Goal: Ask a question: Seek information or help from site administrators or community

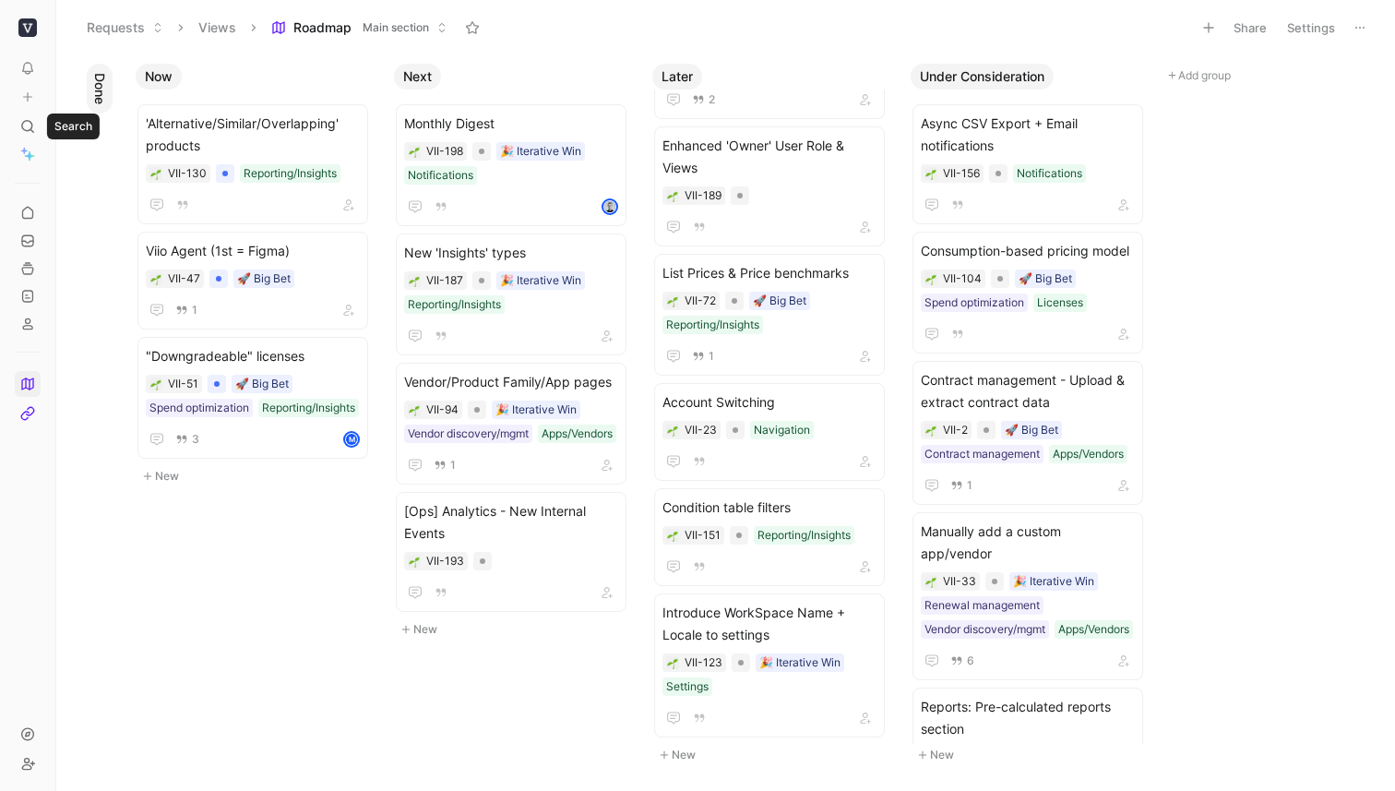
click at [33, 128] on icon at bounding box center [27, 126] width 15 height 15
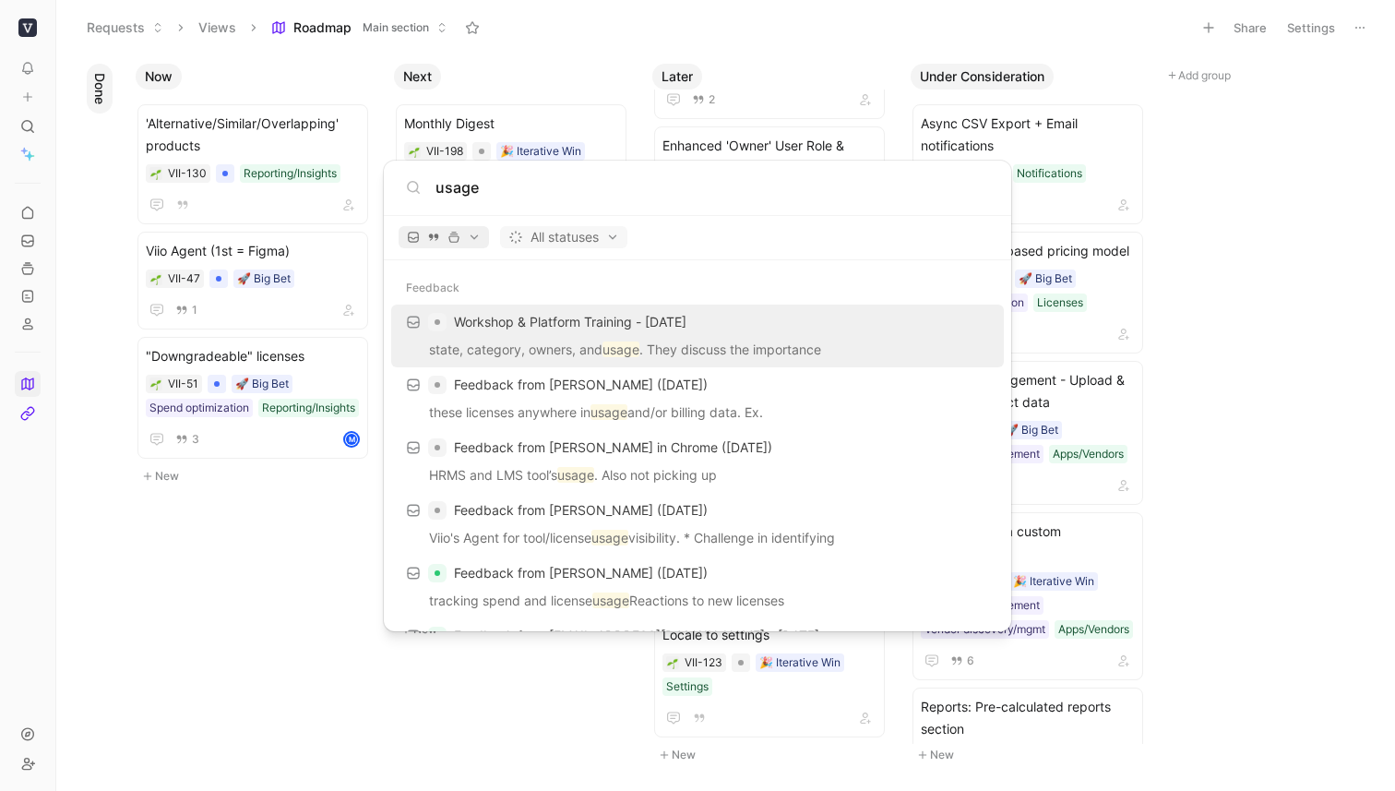
type input "usage"
click at [471, 237] on span "button" at bounding box center [444, 237] width 74 height 13
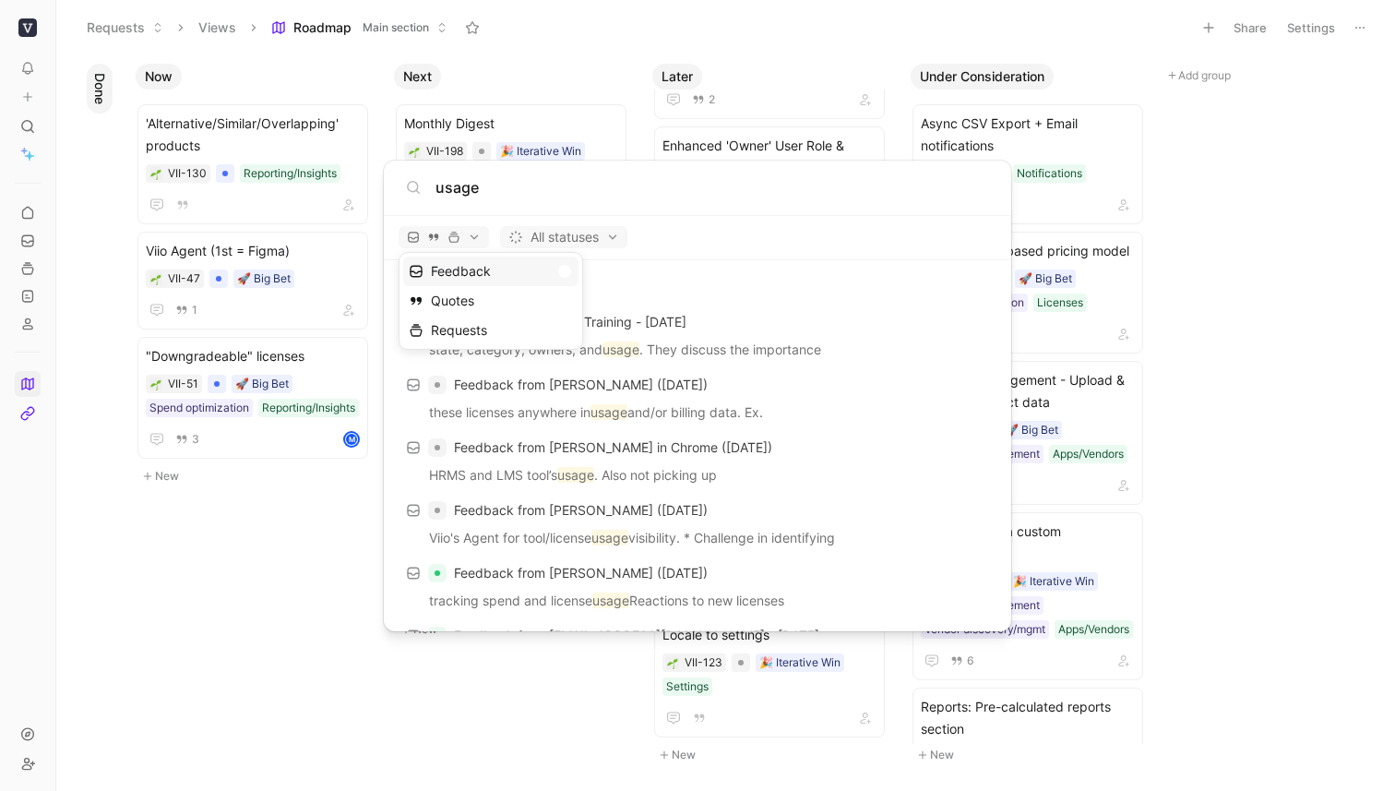
click at [566, 263] on div "Feedback" at bounding box center [490, 271] width 175 height 30
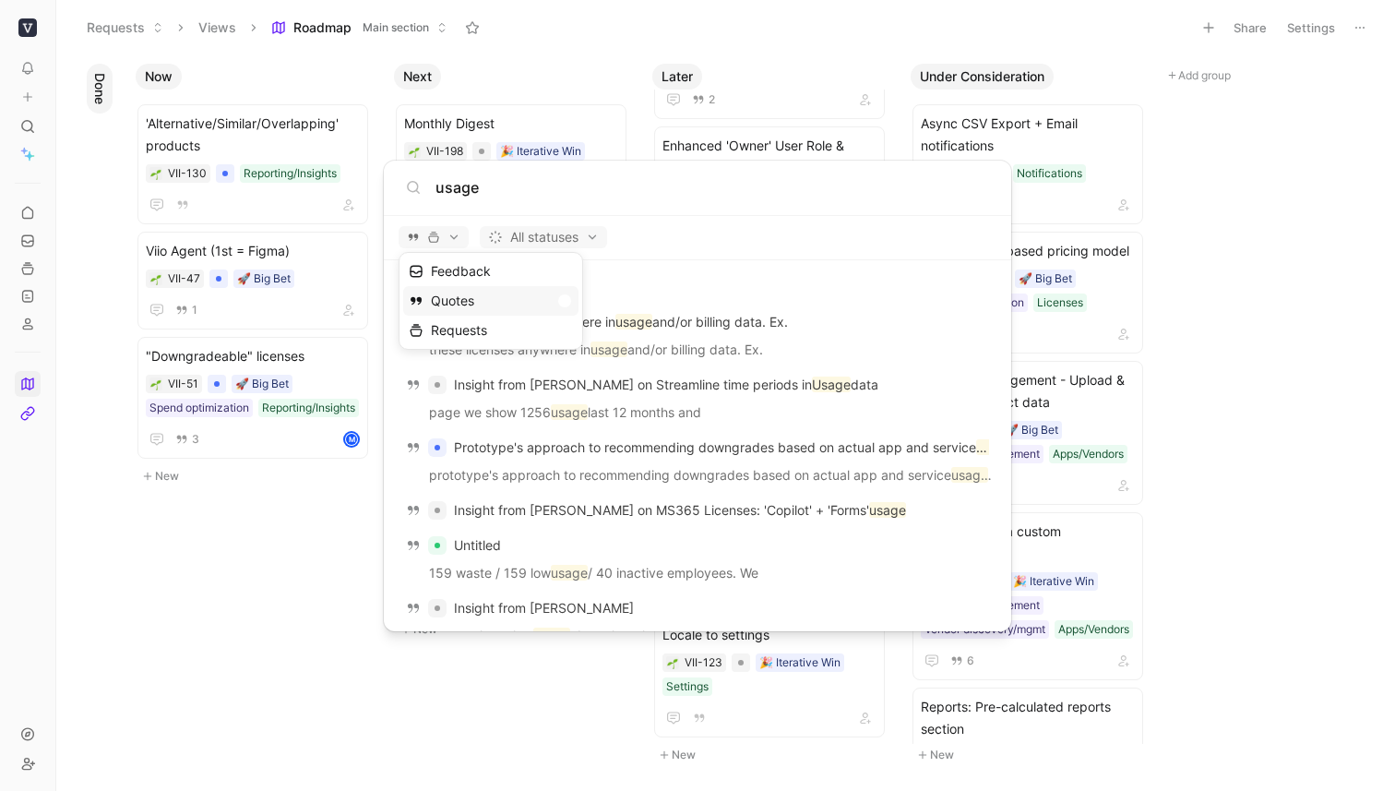
click at [565, 300] on div "Quotes" at bounding box center [490, 301] width 175 height 30
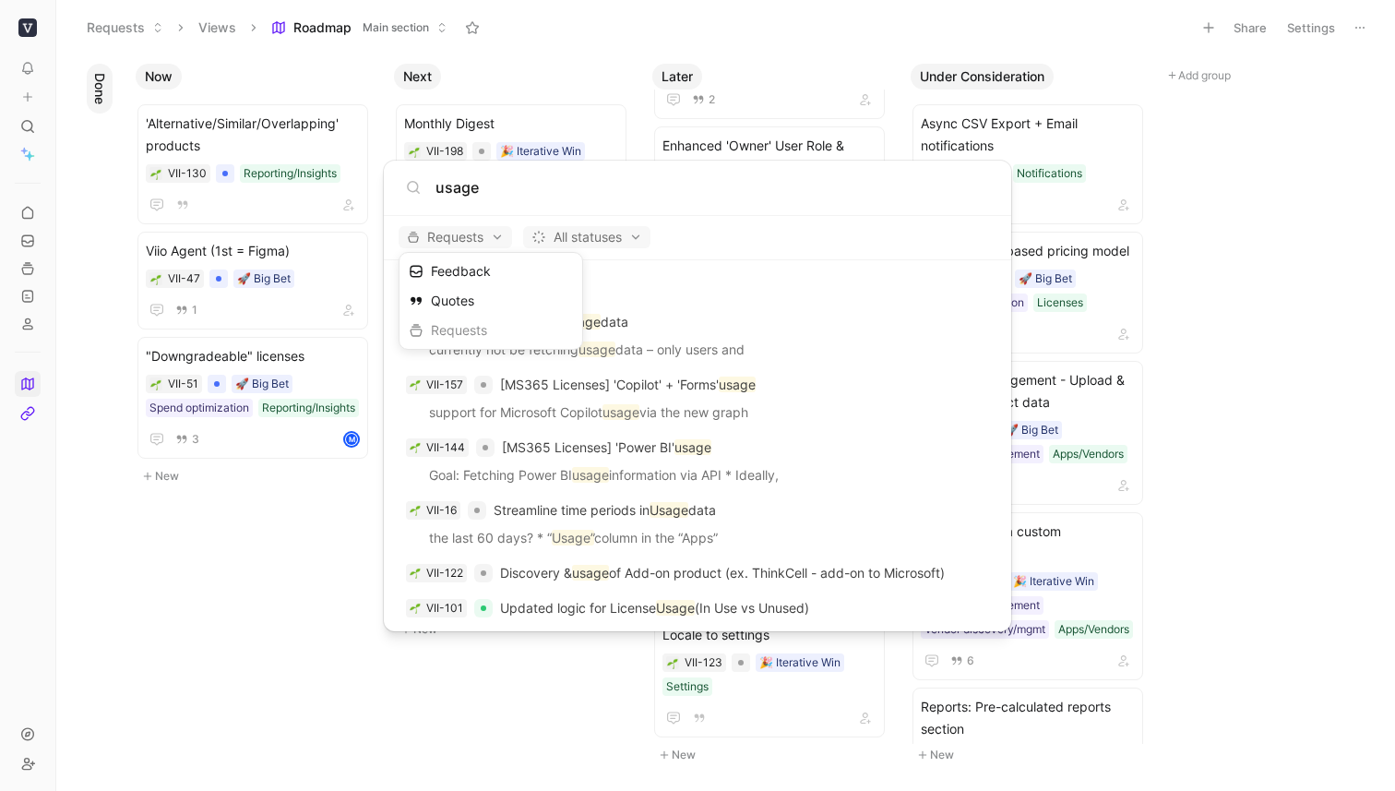
click at [594, 205] on div at bounding box center [697, 395] width 1395 height 791
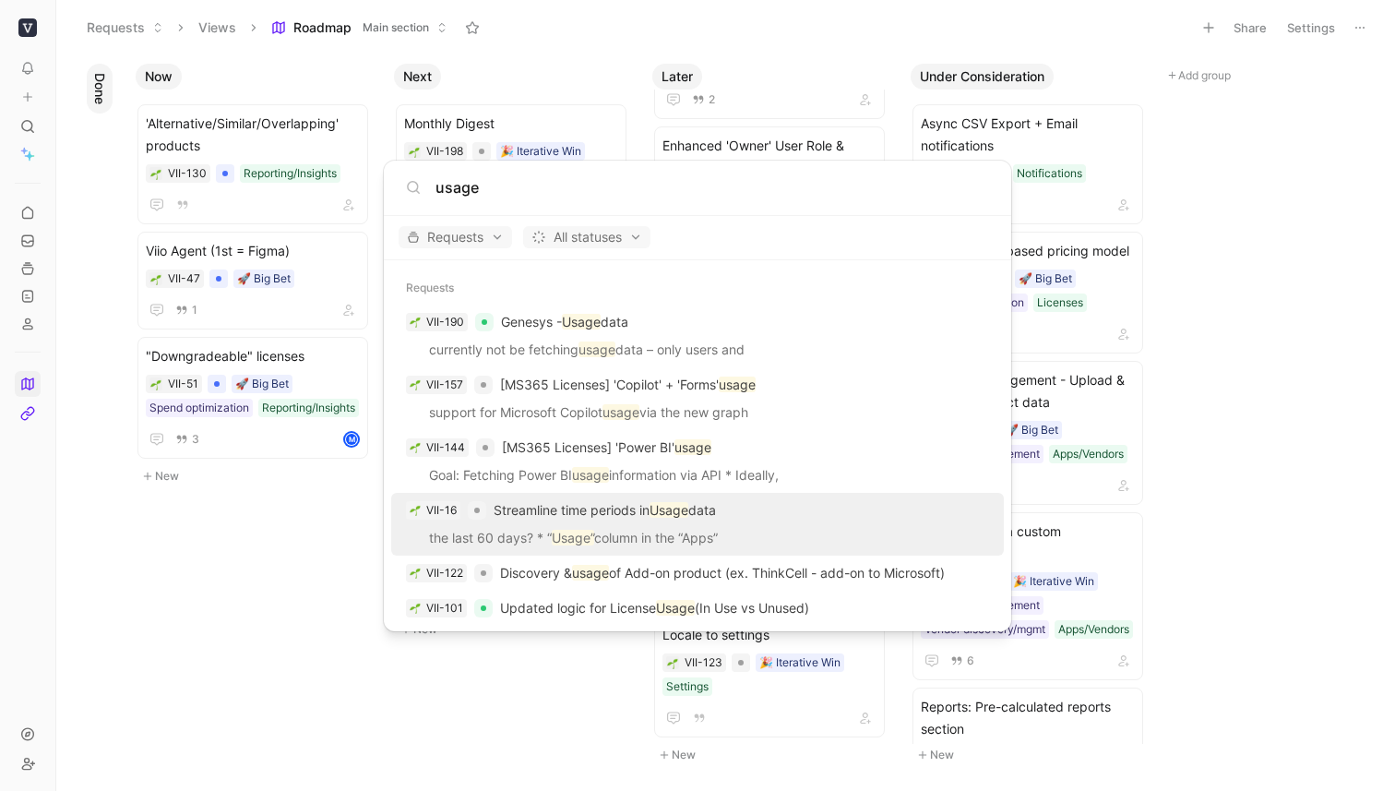
click at [687, 528] on p "the last 60 days? * “ Usage” column in the “Apps”" at bounding box center [698, 541] width 602 height 28
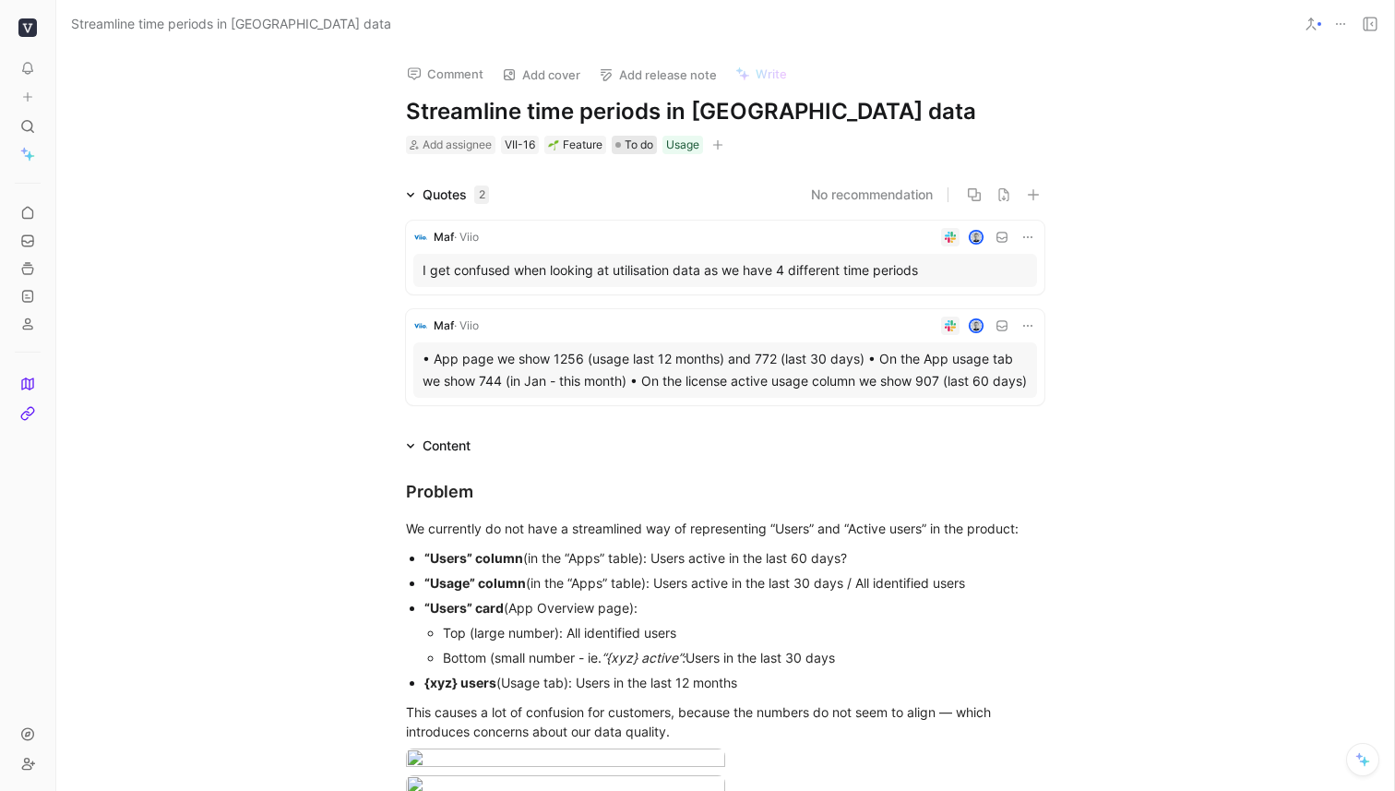
click at [633, 146] on span "To do" at bounding box center [639, 145] width 29 height 18
click at [723, 147] on icon "button" at bounding box center [717, 144] width 11 height 11
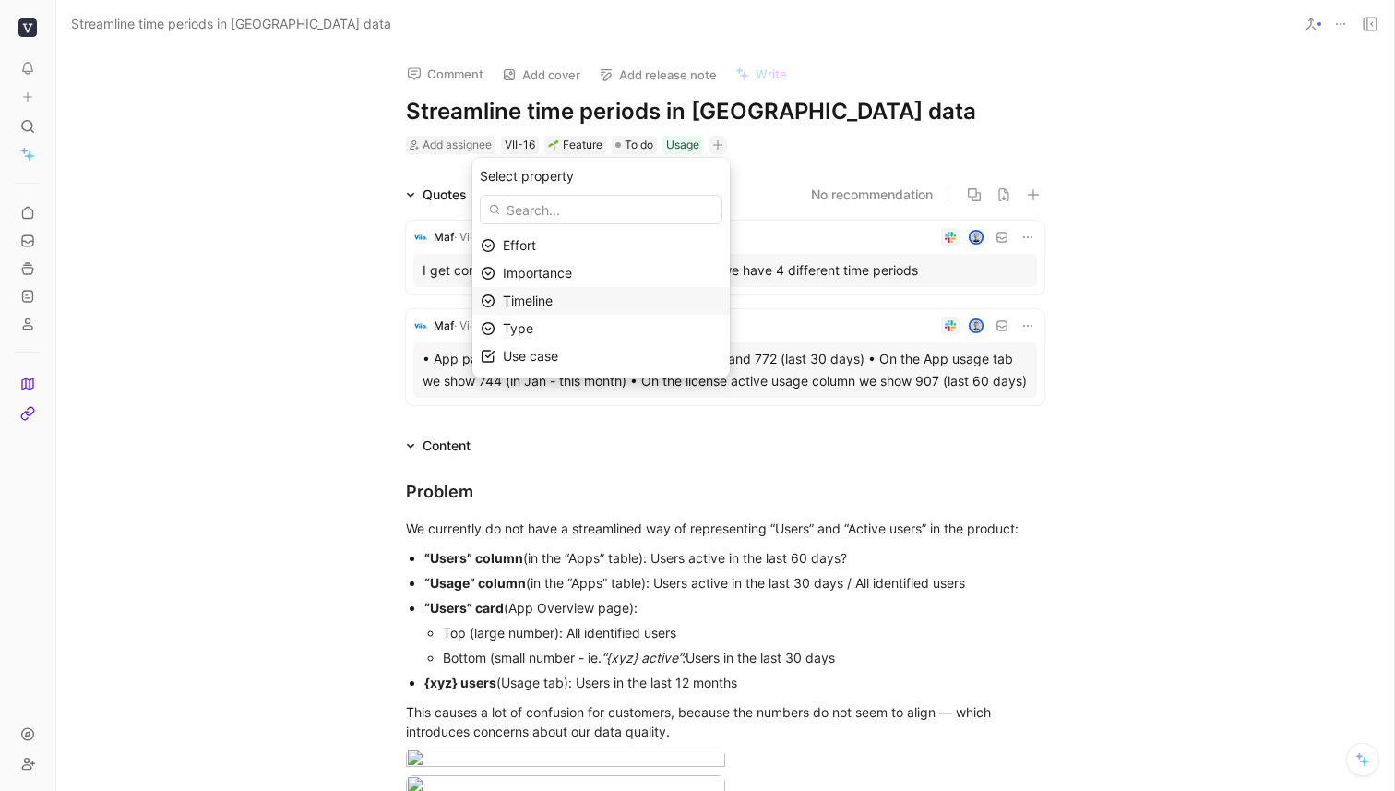
click at [553, 306] on span "Timeline" at bounding box center [528, 300] width 50 height 16
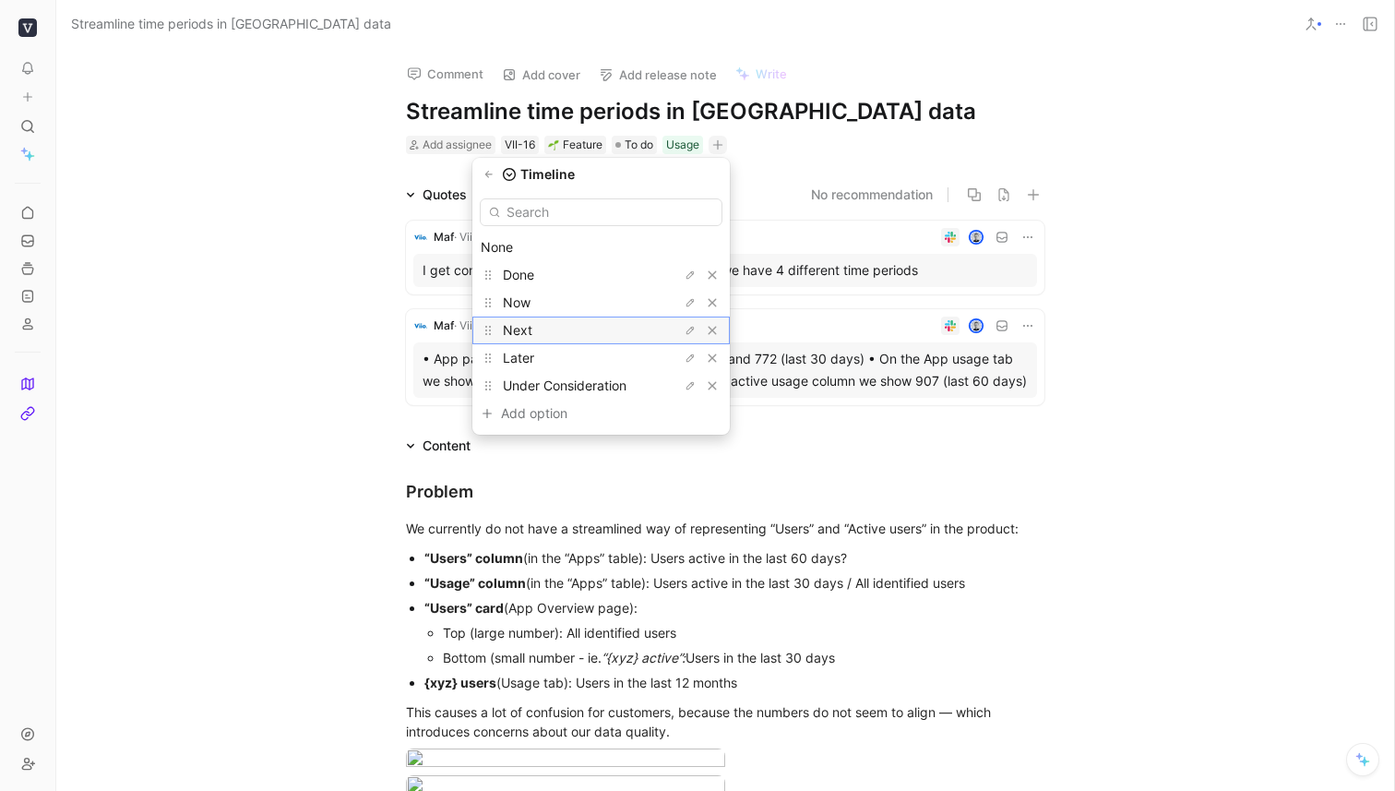
click at [566, 331] on div "Next" at bounding box center [572, 330] width 138 height 22
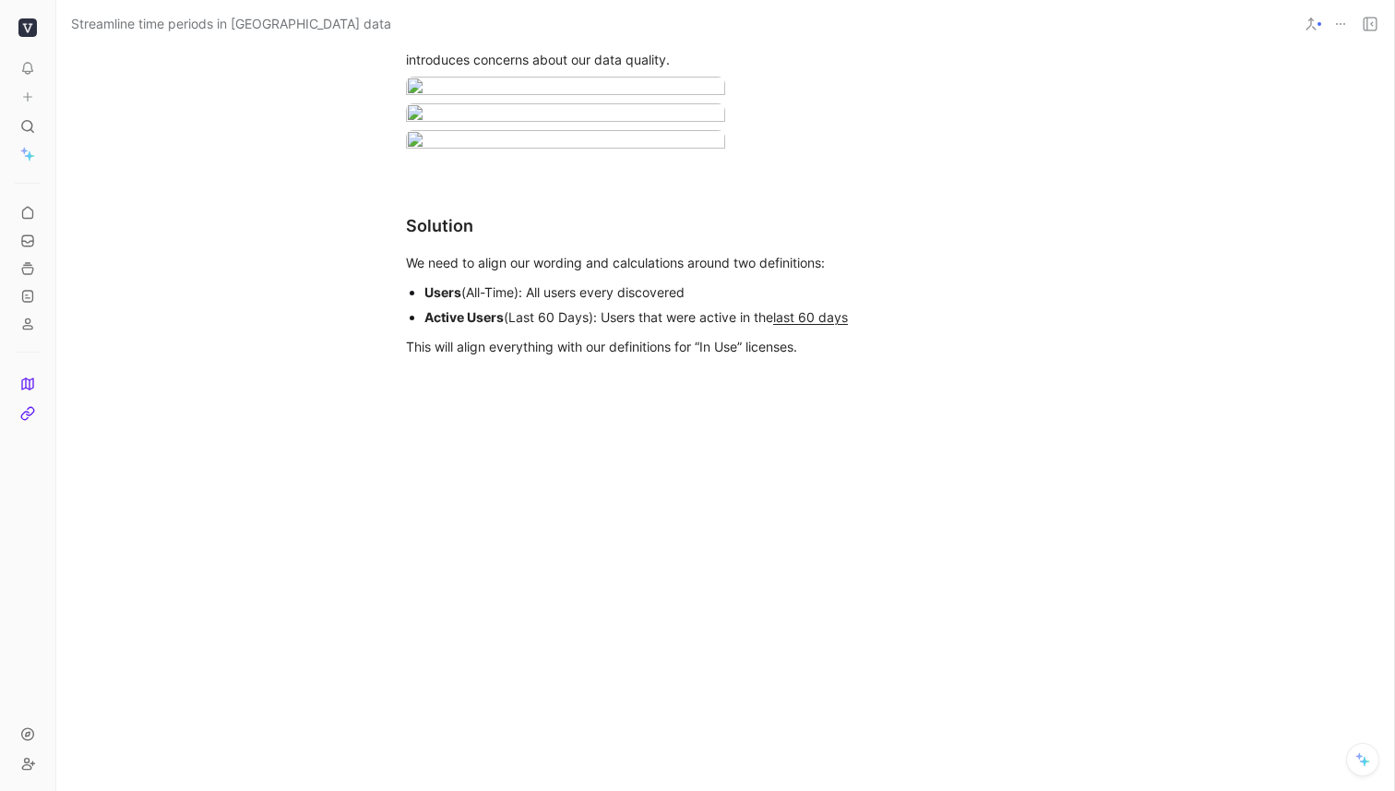
scroll to position [1014, 0]
click at [863, 362] on p "This will align everything with our definitions for “In Use” licenses." at bounding box center [725, 346] width 709 height 30
